Goal: Task Accomplishment & Management: Manage account settings

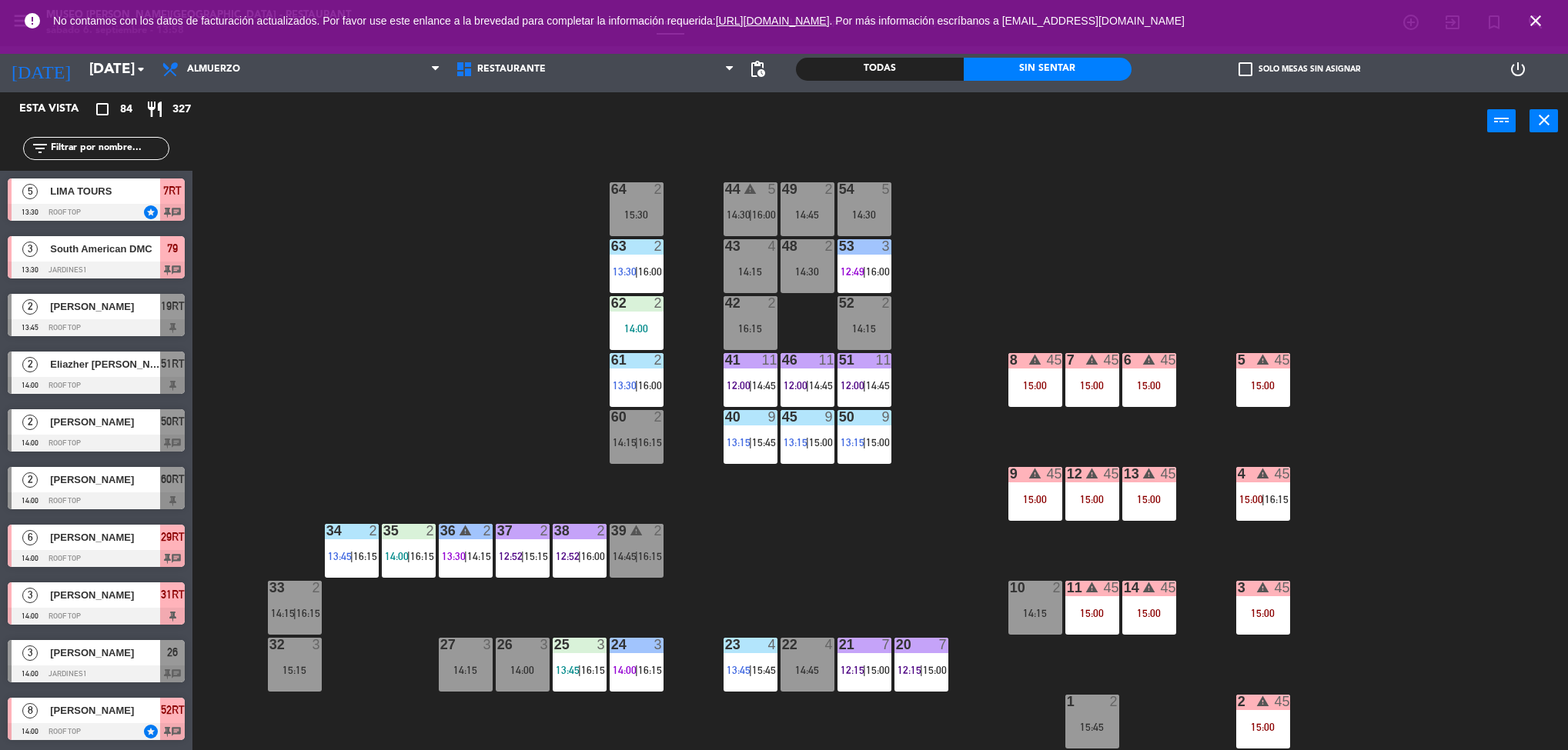
scroll to position [497, 0]
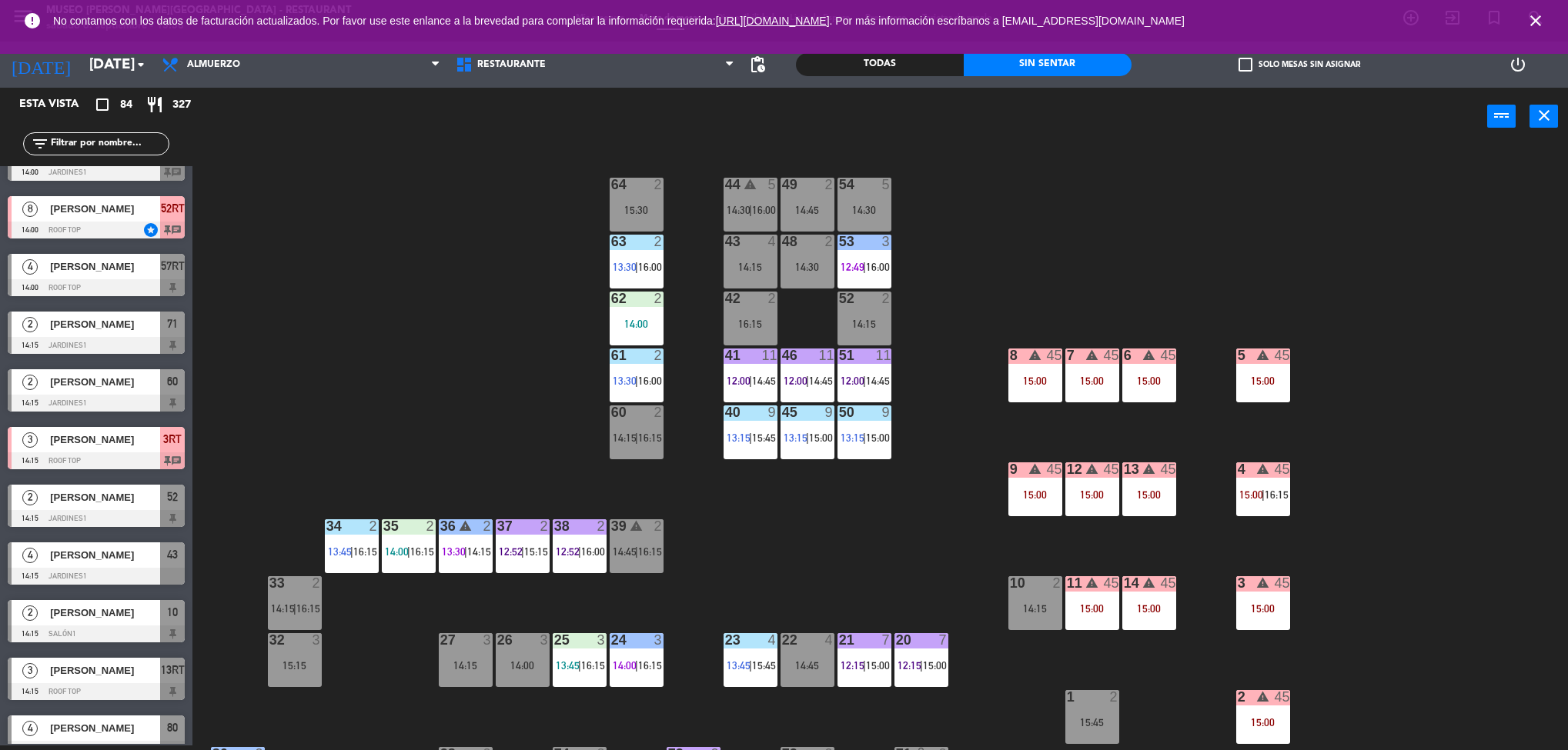
drag, startPoint x: 1202, startPoint y: 183, endPoint x: 1211, endPoint y: 63, distance: 120.3
click at [1211, 63] on ng-component "menu [GEOGRAPHIC_DATA][PERSON_NAME] - Restaurant [DATE] 6. septiembre - 13:58 M…" at bounding box center [784, 373] width 1568 height 755
click at [1103, 365] on div "7 warning 45 15:00" at bounding box center [1093, 376] width 54 height 54
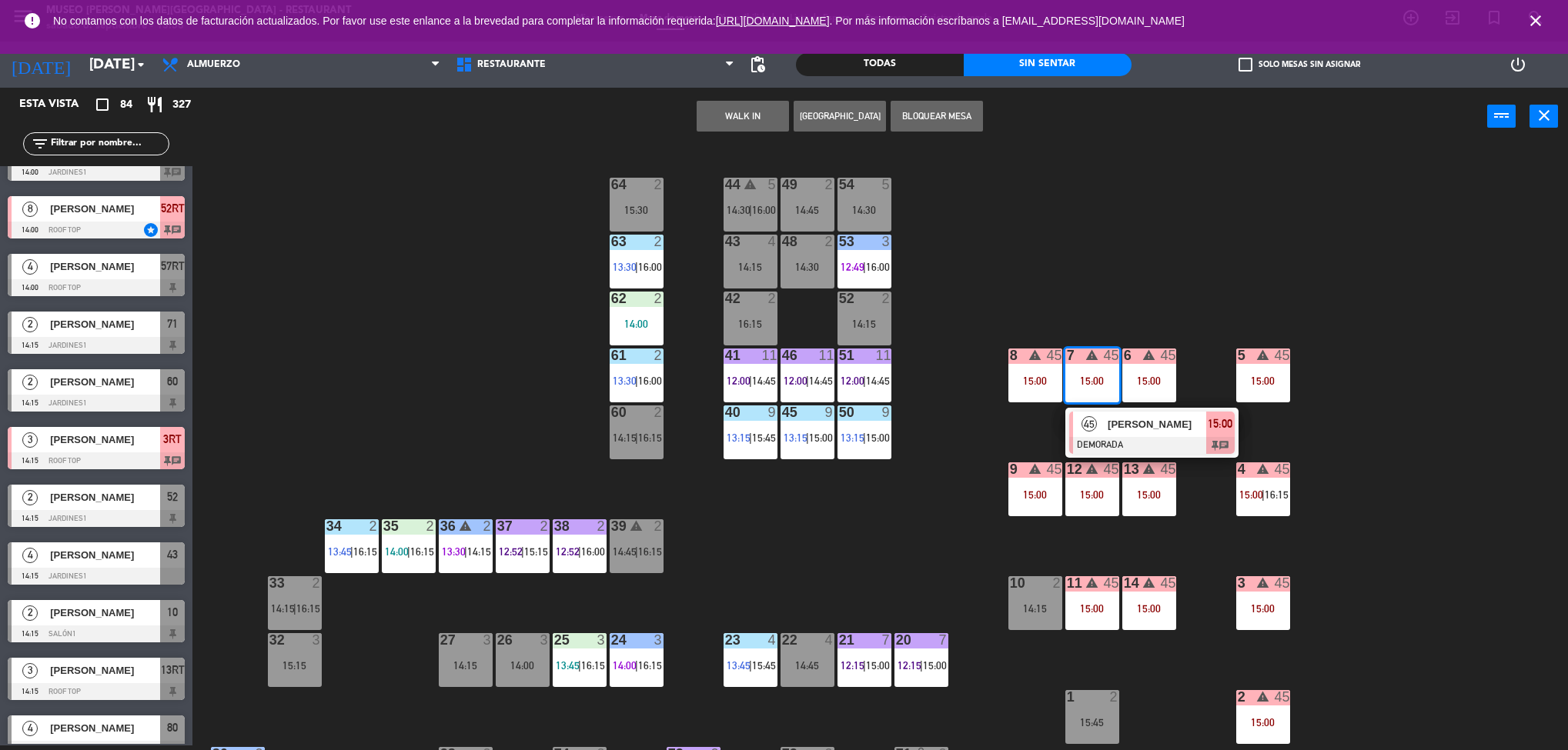
click at [1169, 421] on div "45 [PERSON_NAME] DEMORADA 15:00 chat" at bounding box center [1152, 432] width 196 height 50
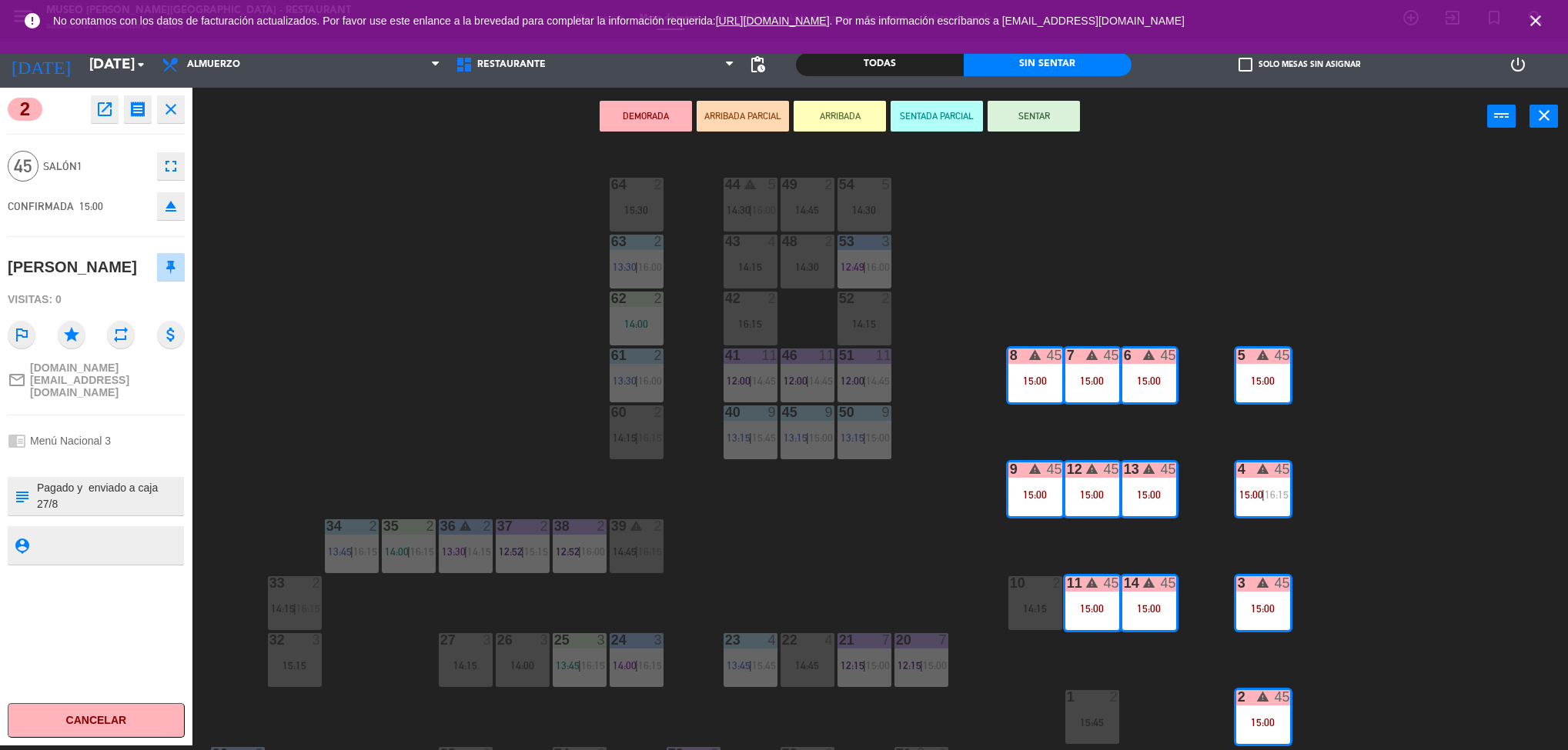
click at [345, 391] on div "44 warning 5 14:30 | 16:00 49 2 14:45 54 5 14:30 64 2 15:30 48 2 14:30 53 3 12:…" at bounding box center [887, 450] width 1360 height 600
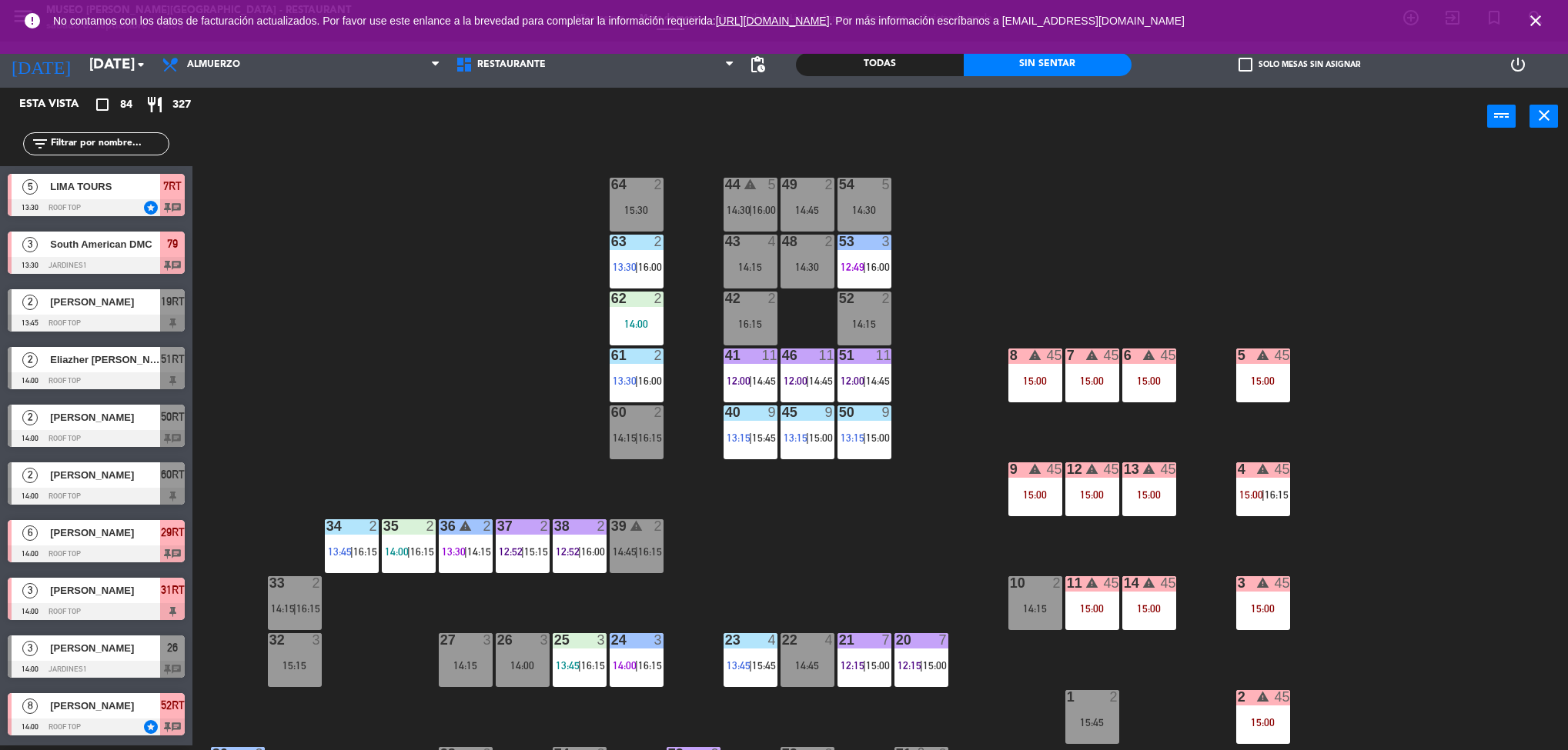
click at [98, 106] on div "Esta vista crop_square 84 restaurant 327 filter_list 5 LIMA TOURS 13:30 Roof To…" at bounding box center [96, 417] width 192 height 658
click at [1038, 377] on div "15:00" at bounding box center [1036, 381] width 54 height 11
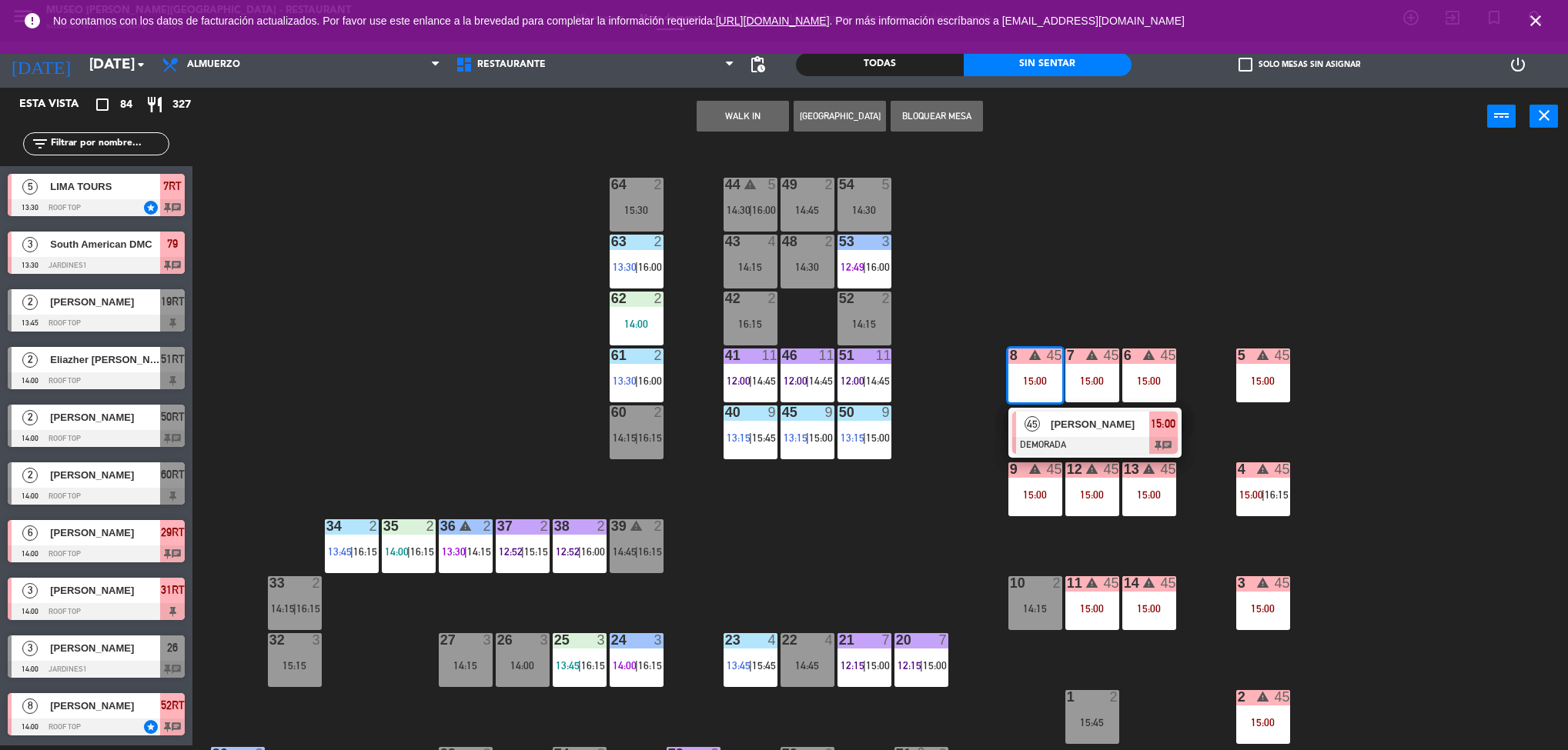
click at [1083, 441] on div at bounding box center [1095, 446] width 166 height 17
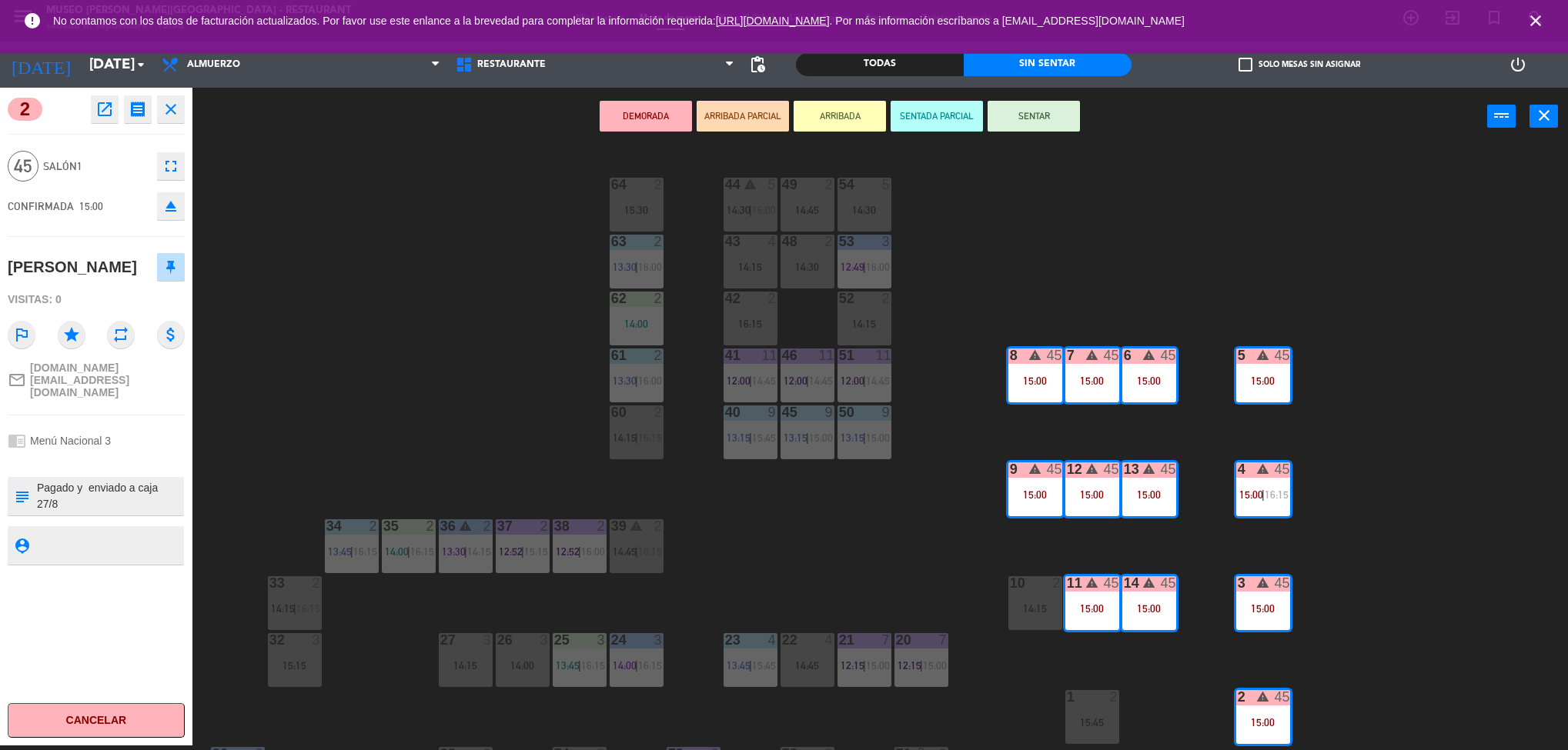
click at [106, 107] on icon "open_in_new" at bounding box center [104, 109] width 19 height 19
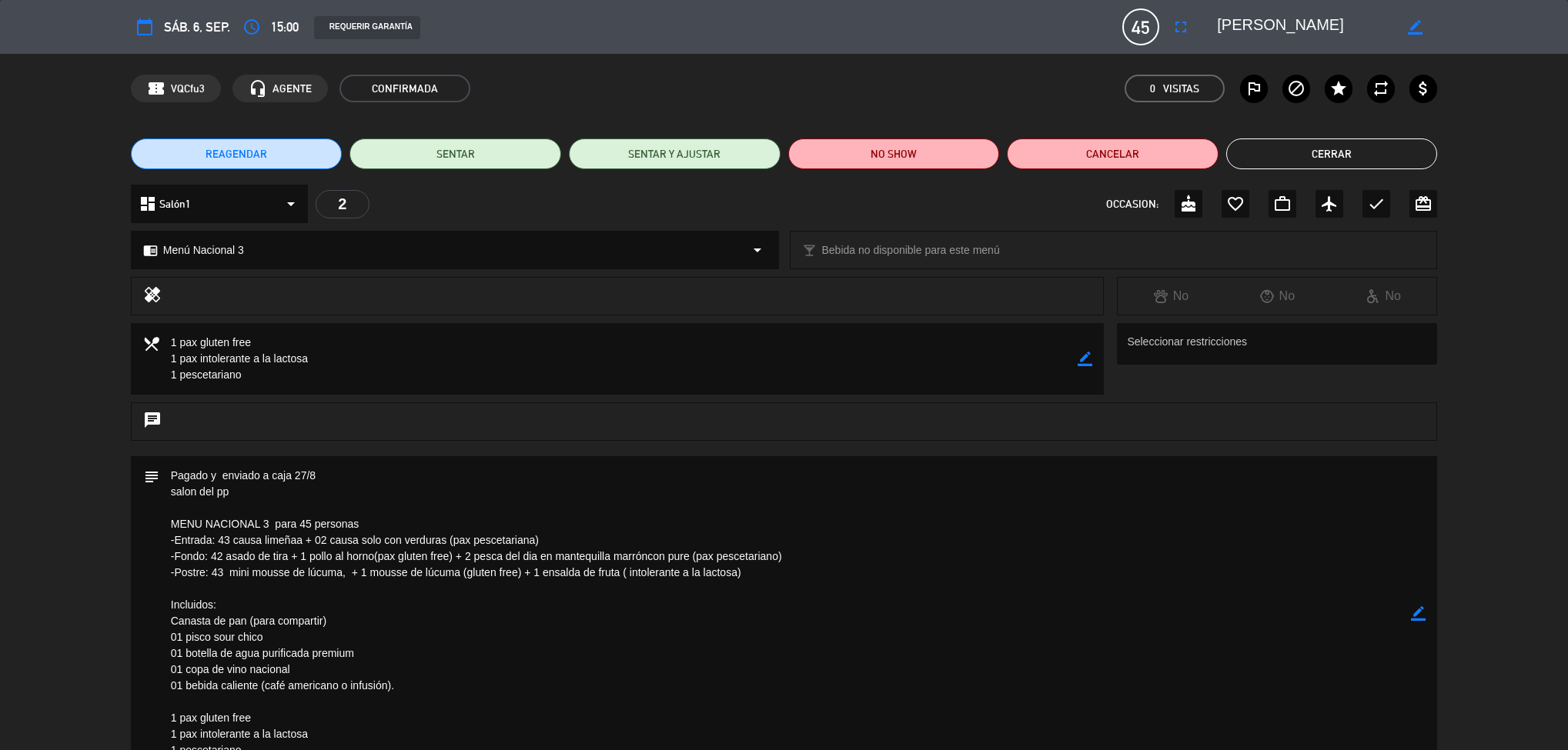
drag, startPoint x: 137, startPoint y: 617, endPoint x: 113, endPoint y: 520, distance: 99.9
click at [113, 520] on div "subject border_color" at bounding box center [784, 617] width 1568 height 322
drag, startPoint x: 117, startPoint y: 656, endPoint x: 107, endPoint y: 602, distance: 54.9
click at [107, 602] on div "subject border_color" at bounding box center [784, 617] width 1568 height 322
drag, startPoint x: 108, startPoint y: 532, endPoint x: 123, endPoint y: 383, distance: 149.8
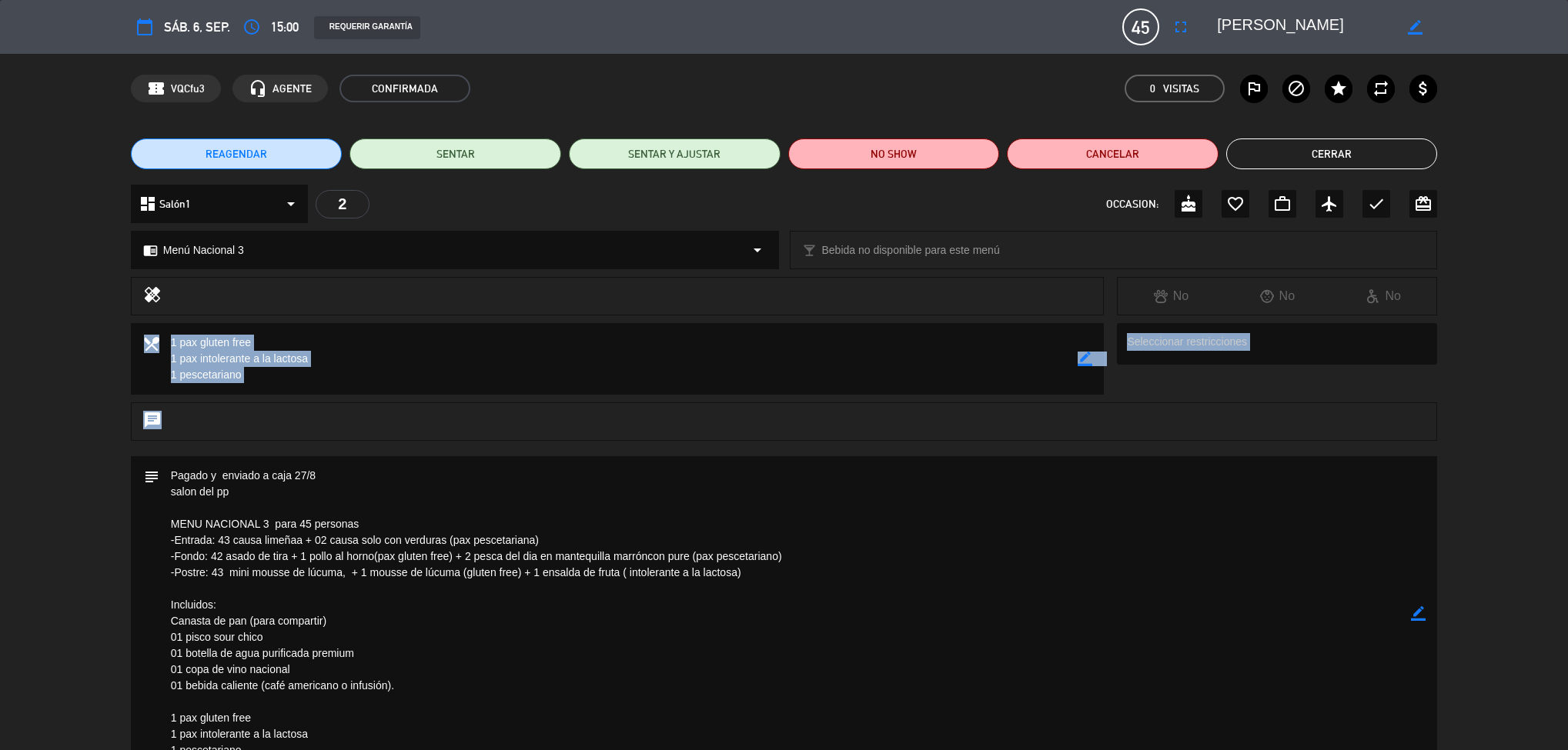
click at [123, 383] on div "calendar_today sáb. 6, sep. access_time 15:00 REQUERIR GARANTÍA 45 [PERSON_NAME…" at bounding box center [784, 375] width 1568 height 750
drag, startPoint x: 140, startPoint y: 545, endPoint x: 76, endPoint y: 287, distance: 265.8
drag, startPoint x: 1046, startPoint y: 373, endPoint x: 1074, endPoint y: 282, distance: 95.2
click at [1074, 282] on div "calendar_today sáb. 6, sep. access_time 15:00 REQUERIR GARANTÍA 45 [PERSON_NAME…" at bounding box center [784, 375] width 1568 height 750
drag, startPoint x: 821, startPoint y: 467, endPoint x: 809, endPoint y: 643, distance: 176.4
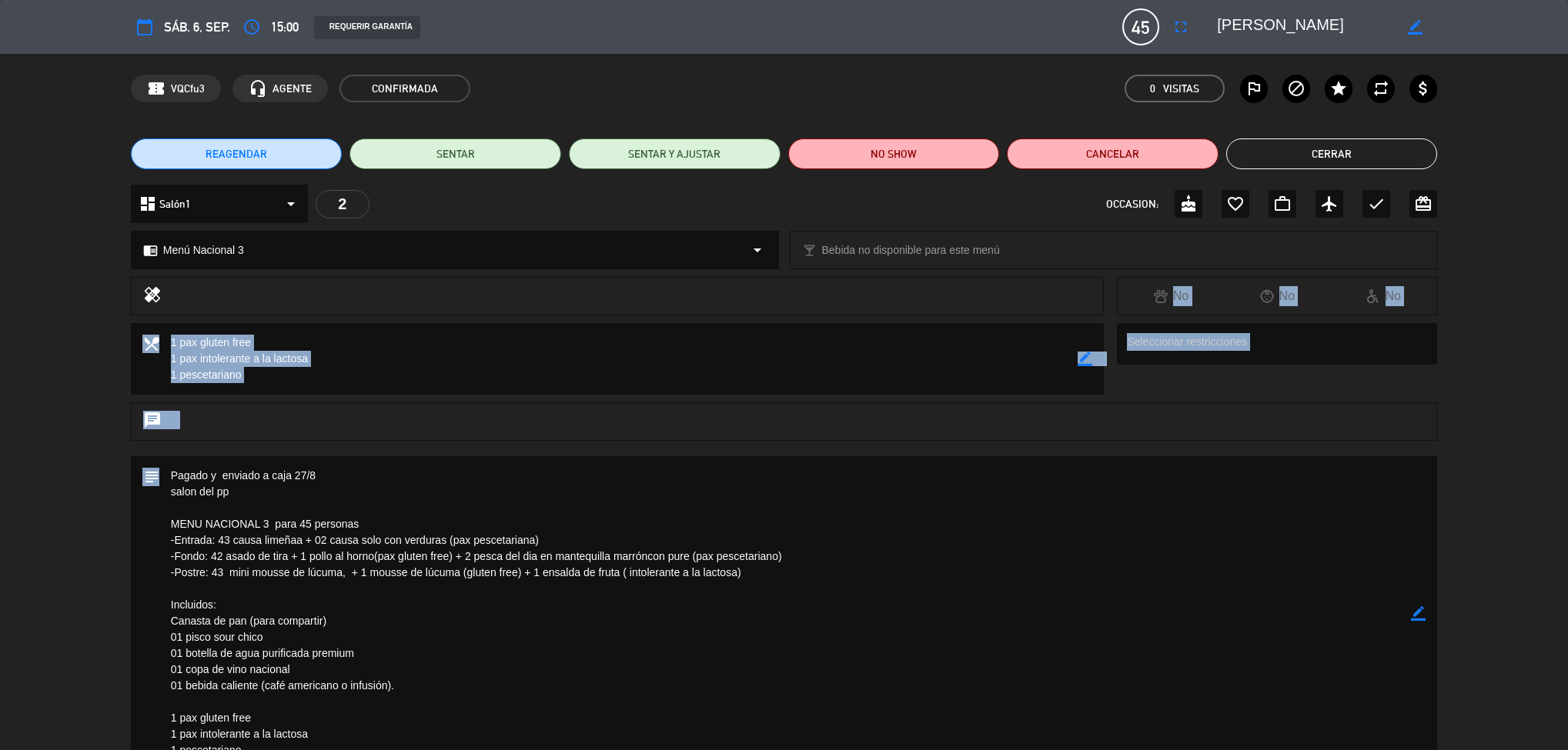
click at [809, 643] on div "calendar_today sáb. 6, sep. access_time 15:00 REQUERIR GARANTÍA 45 [PERSON_NAME…" at bounding box center [784, 375] width 1568 height 750
click at [1351, 146] on button "Cerrar" at bounding box center [1332, 154] width 212 height 31
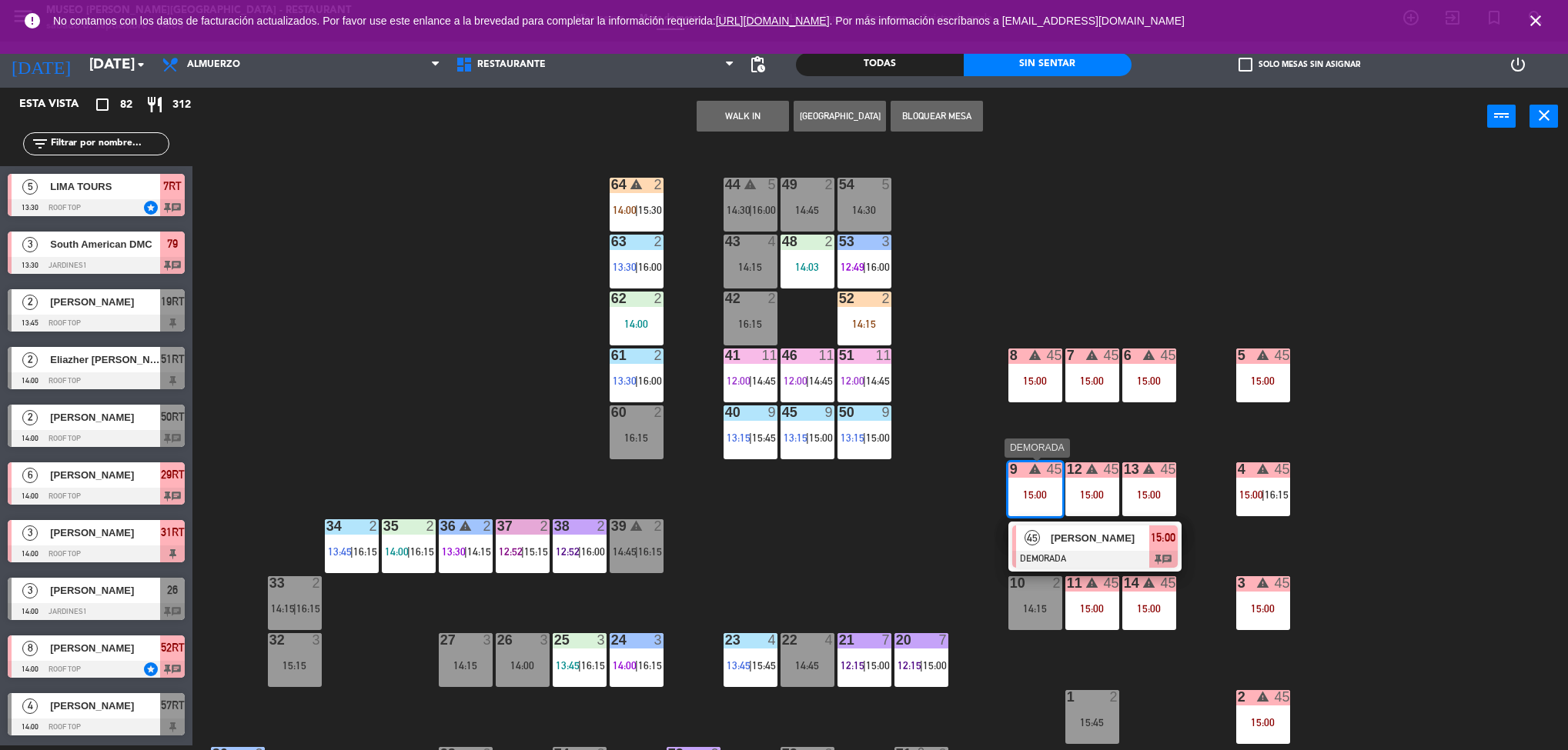
click at [1116, 548] on div "45 [PERSON_NAME] DEMORADA 15:00 chat" at bounding box center [1094, 546] width 196 height 50
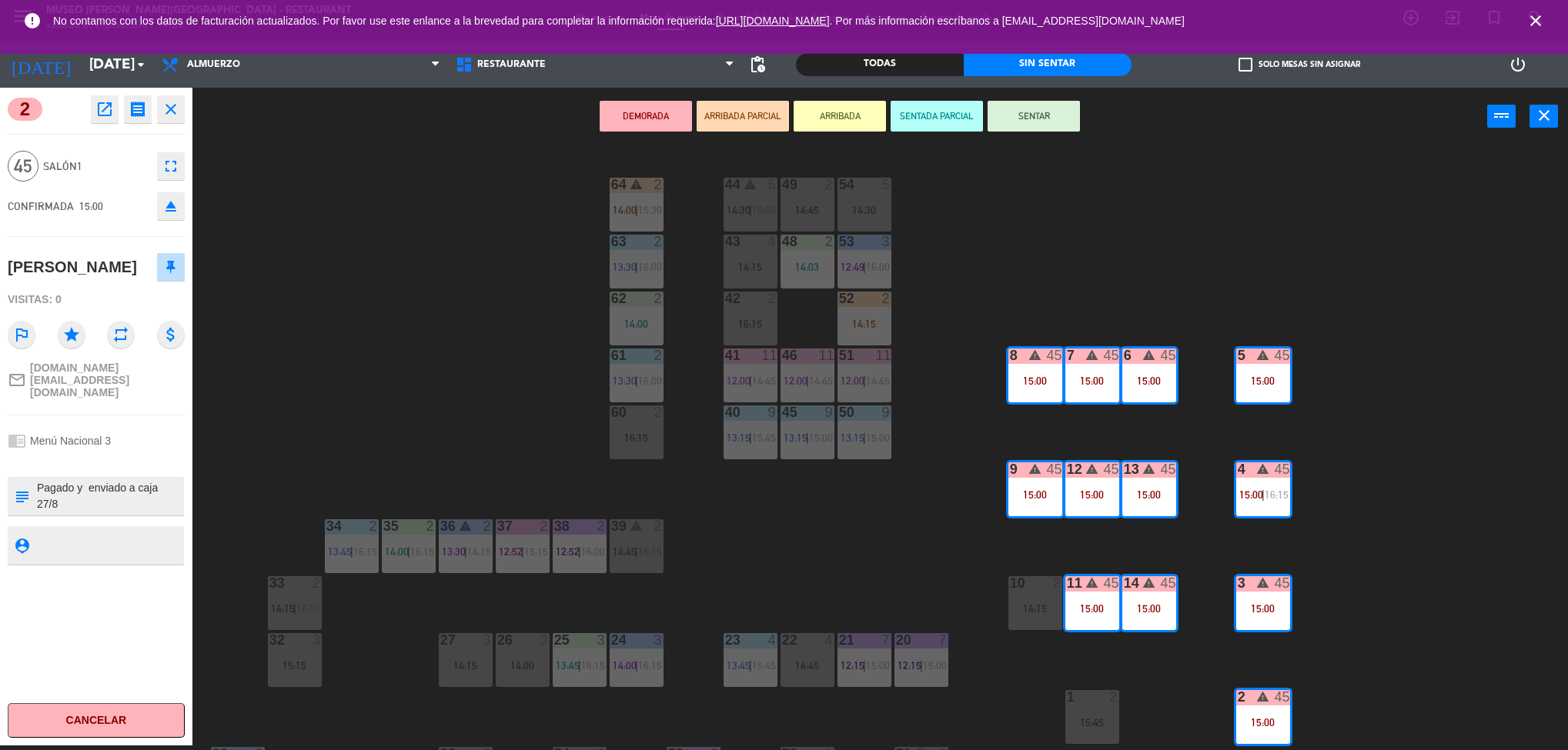
click at [126, 116] on button "receipt 3:00 PM [DATE] personas [PERSON_NAME] Mesa 2+3+4+5+6+7+8+9+11+12+13+14 …" at bounding box center [138, 109] width 28 height 28
click at [120, 121] on div "open_in_new receipt 3:00 PM [DATE] personas [PERSON_NAME] Mesa 2+3+4+5+6+7+8+9+…" at bounding box center [135, 109] width 99 height 28
click at [106, 117] on icon "open_in_new" at bounding box center [104, 109] width 19 height 19
